Goal: Task Accomplishment & Management: Manage account settings

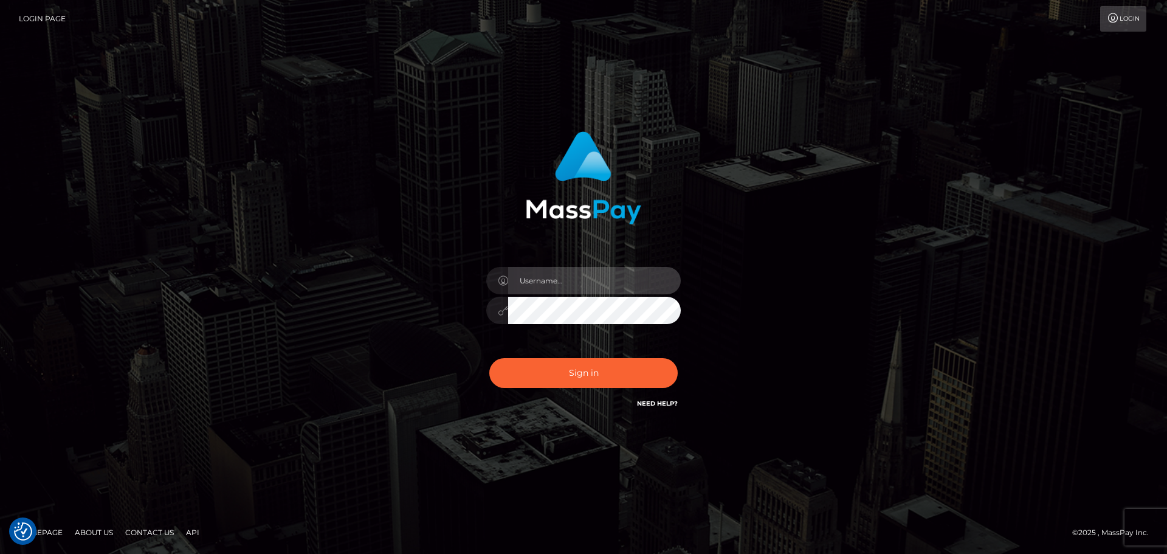
type input "Aurelio.Silversocial"
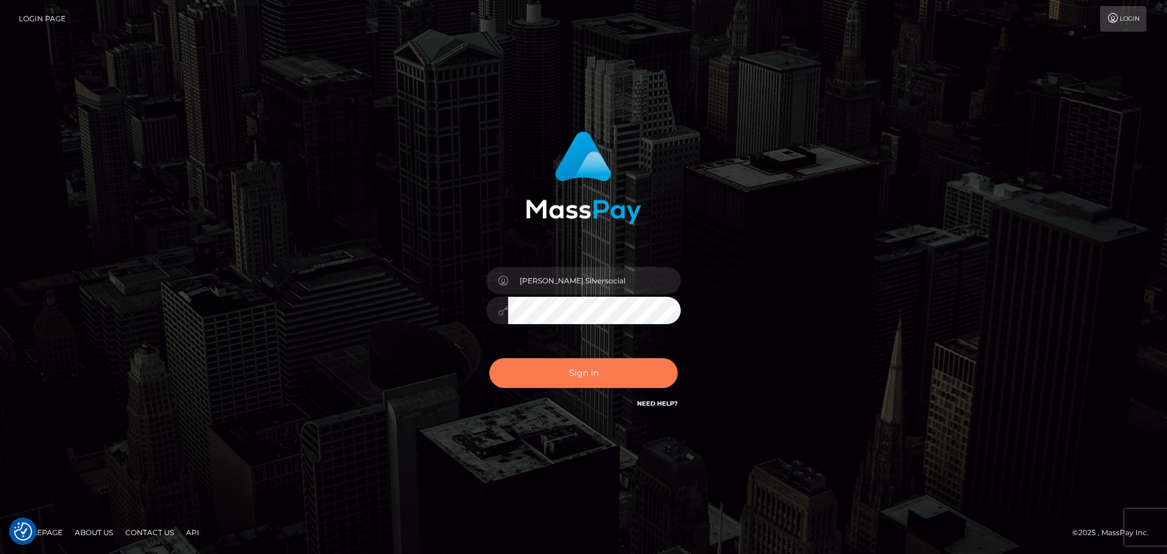
click at [550, 374] on button "Sign in" at bounding box center [583, 373] width 188 height 30
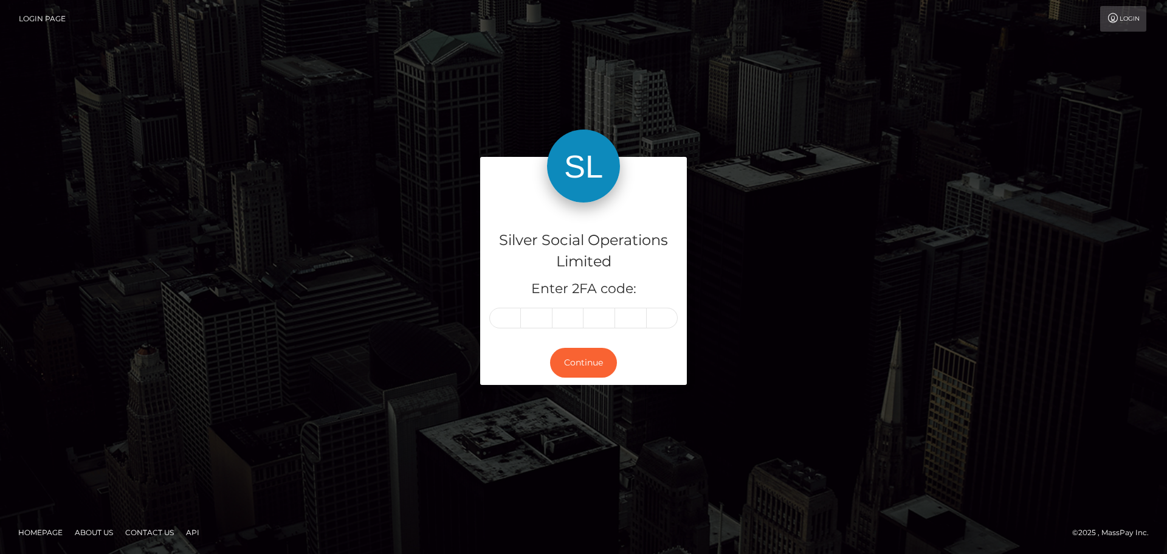
click at [506, 315] on input "text" at bounding box center [505, 318] width 32 height 21
type input "4"
type input "7"
type input "1"
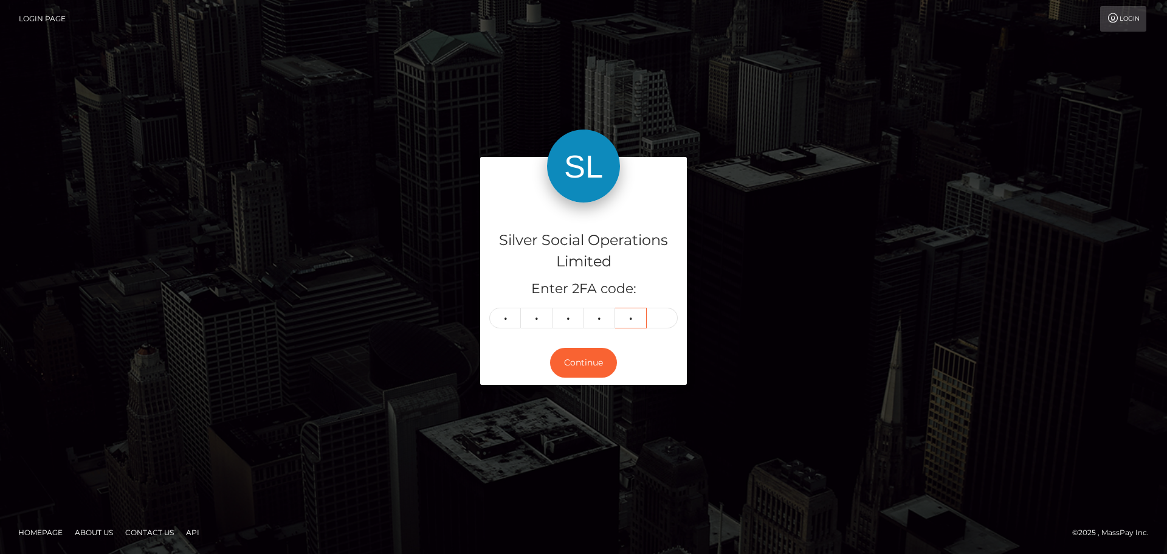
type input "1"
type input "2"
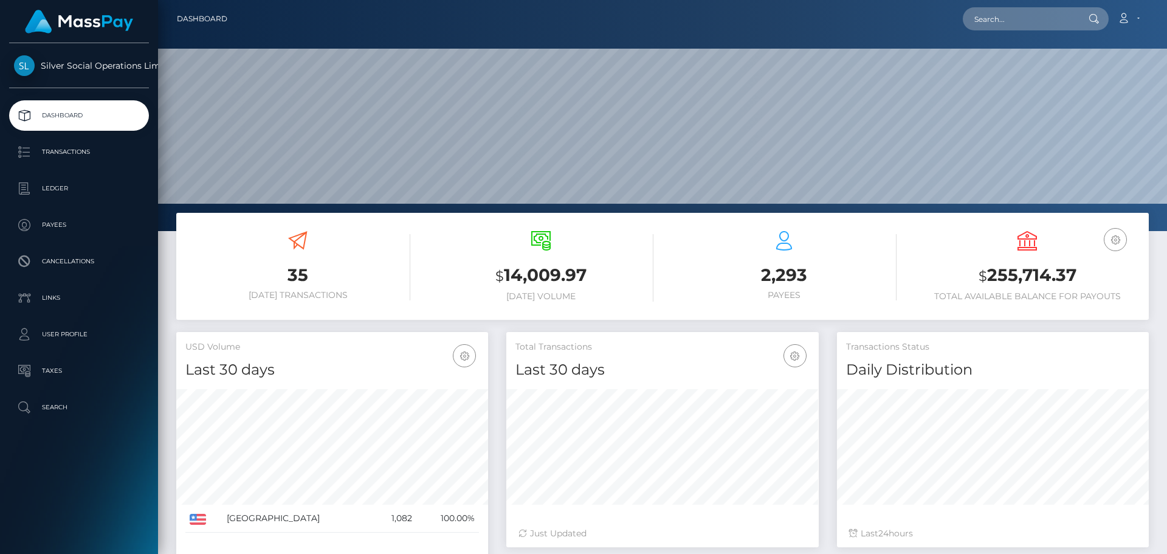
scroll to position [216, 313]
drag, startPoint x: 992, startPoint y: 275, endPoint x: 1080, endPoint y: 268, distance: 88.5
click at [1080, 269] on h3 "$ 255,714.37" at bounding box center [1027, 275] width 225 height 25
copy h3 "255,714.37"
